Goal: Information Seeking & Learning: Learn about a topic

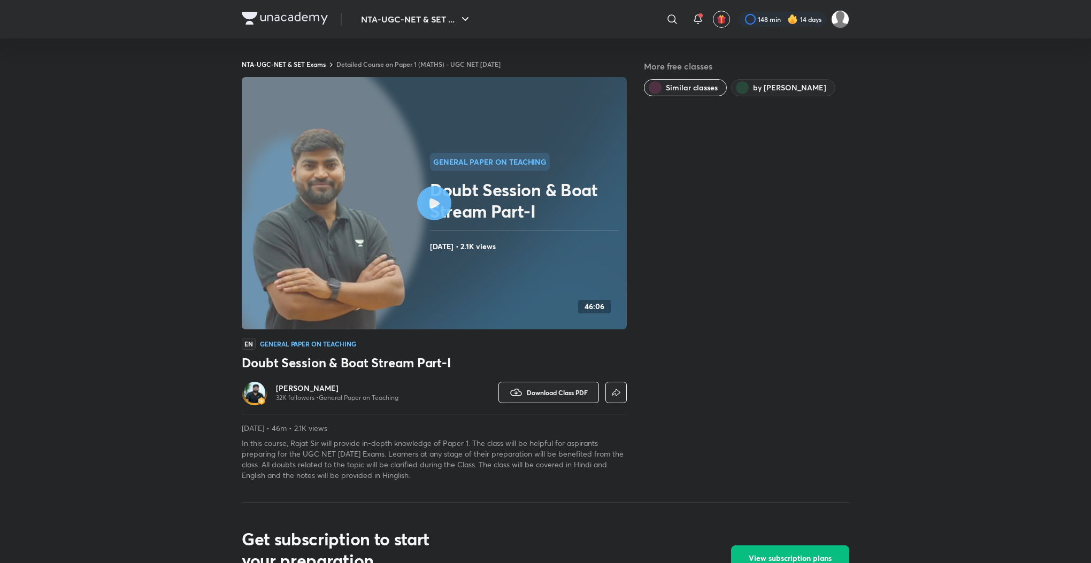
click at [457, 65] on link "Detailed Course on Paper 1 (MATHS) - UGC NET [DATE]" at bounding box center [418, 64] width 164 height 9
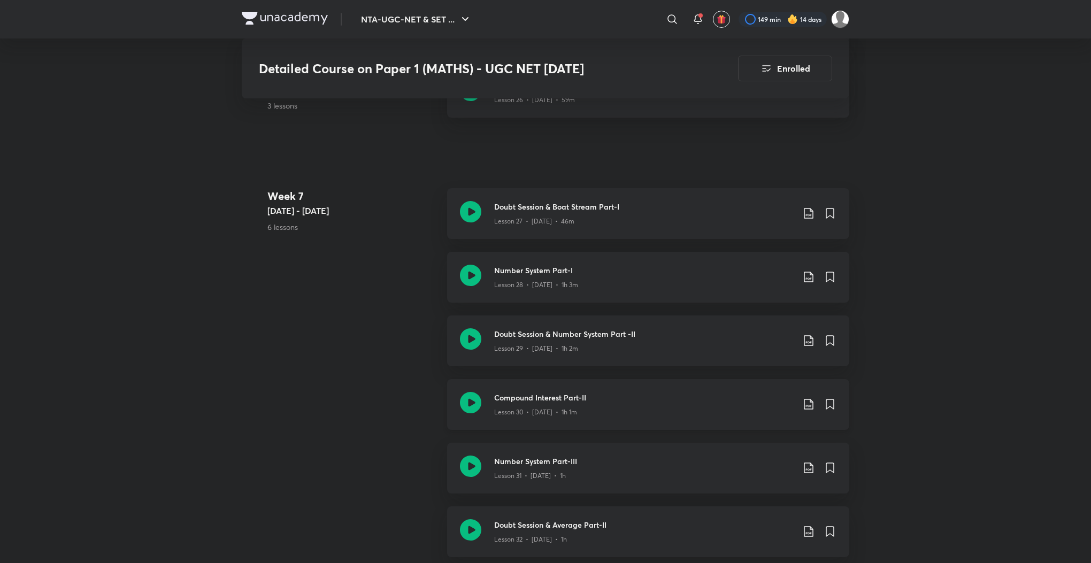
scroll to position [2522, 0]
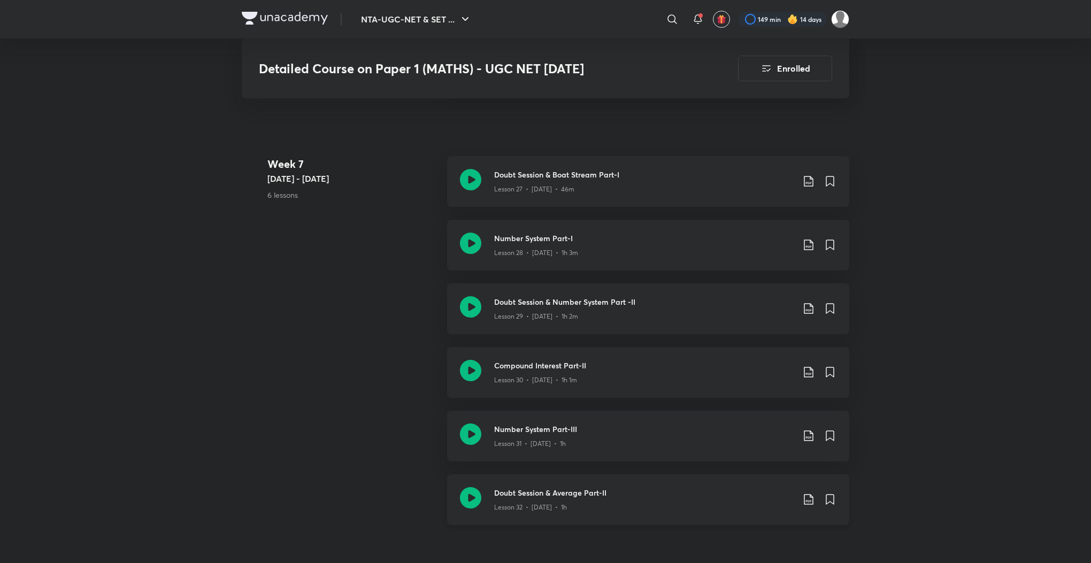
click at [473, 509] on icon at bounding box center [470, 497] width 21 height 21
